Goal: Complete application form: Complete application form

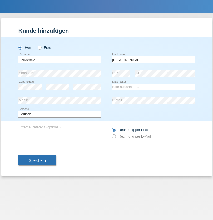
type input "[PERSON_NAME]"
select select "PT"
select select "C"
select select "19"
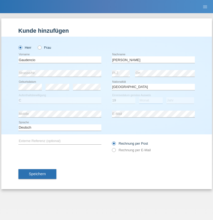
select select "05"
select select "1968"
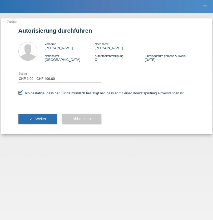
select select "1"
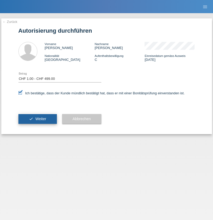
click at [37, 119] on span "Weiter" at bounding box center [40, 119] width 11 height 4
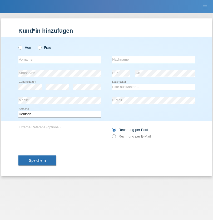
radio input "true"
click at [60, 60] on input "text" at bounding box center [59, 59] width 83 height 7
type input "naime"
click at [154, 60] on input "text" at bounding box center [153, 59] width 83 height 7
type input "llugiqi"
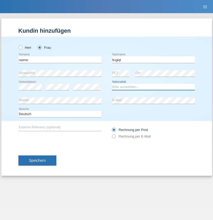
select select "CH"
radio input "true"
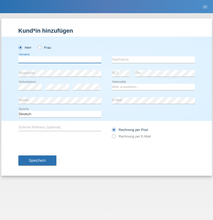
click at [60, 60] on input "text" at bounding box center [59, 59] width 83 height 7
type input "[PERSON_NAME]"
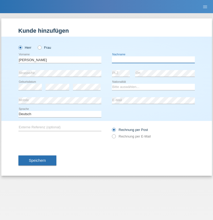
click at [154, 60] on input "text" at bounding box center [153, 59] width 83 height 7
type input "Mihaila"
select select "RO"
select select "C"
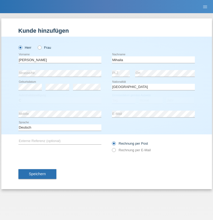
select select "18"
select select "11"
select select "2021"
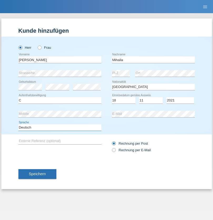
select select "en"
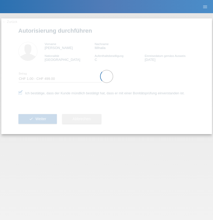
select select "1"
